Goal: Task Accomplishment & Management: Manage account settings

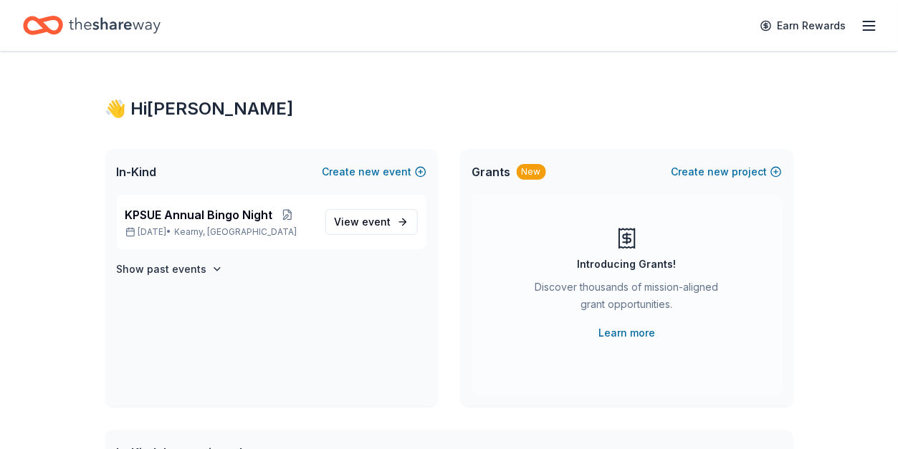
click at [869, 23] on icon "button" at bounding box center [869, 25] width 17 height 17
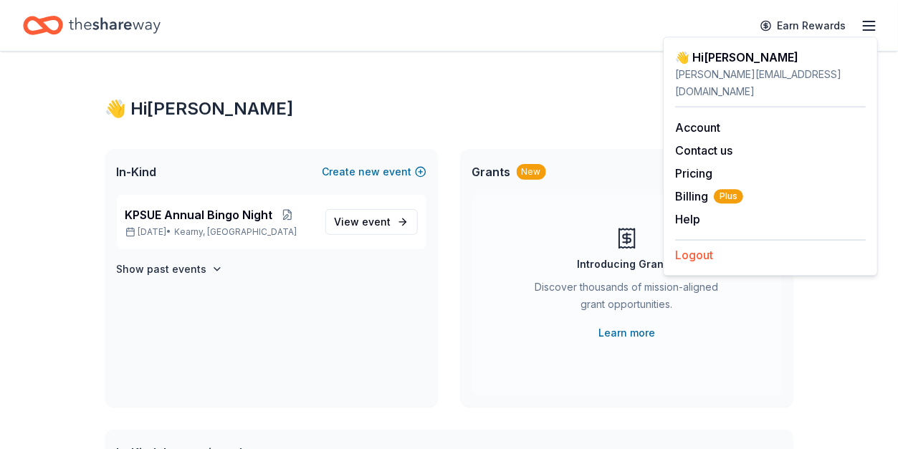
click at [692, 247] on button "Logout" at bounding box center [694, 255] width 38 height 17
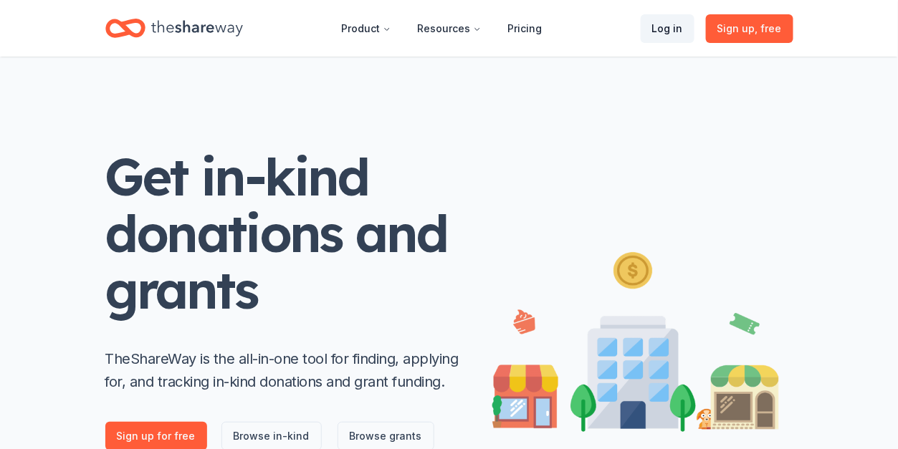
click at [672, 24] on link "Log in" at bounding box center [668, 28] width 54 height 29
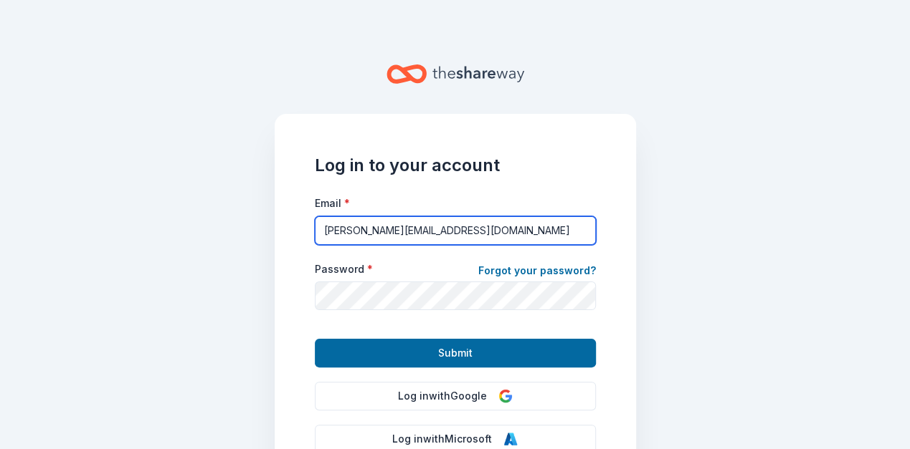
click at [373, 237] on input "[PERSON_NAME][EMAIL_ADDRESS][DOMAIN_NAME]" at bounding box center [455, 230] width 281 height 29
type input "[EMAIL_ADDRESS][DOMAIN_NAME]"
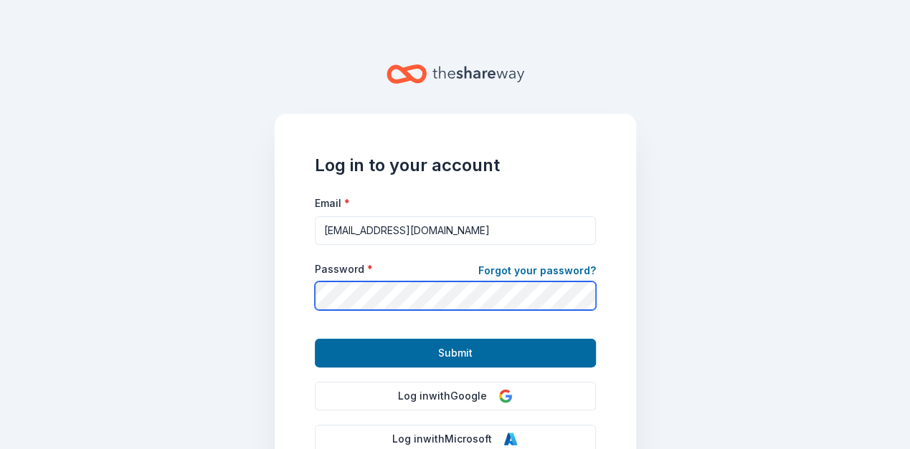
click at [315, 339] on button "Submit" at bounding box center [455, 353] width 281 height 29
